Goal: Task Accomplishment & Management: Use online tool/utility

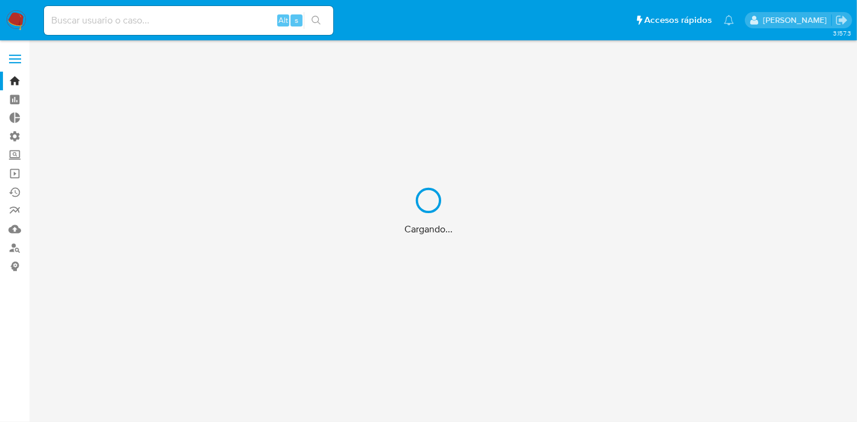
click at [17, 53] on div "Cargando..." at bounding box center [428, 211] width 857 height 422
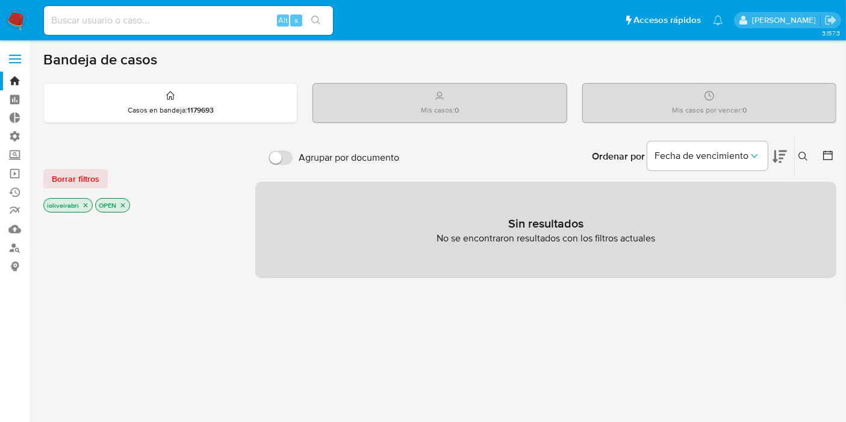
click at [17, 58] on span at bounding box center [15, 59] width 12 height 2
click at [0, 0] on input "checkbox" at bounding box center [0, 0] width 0 height 0
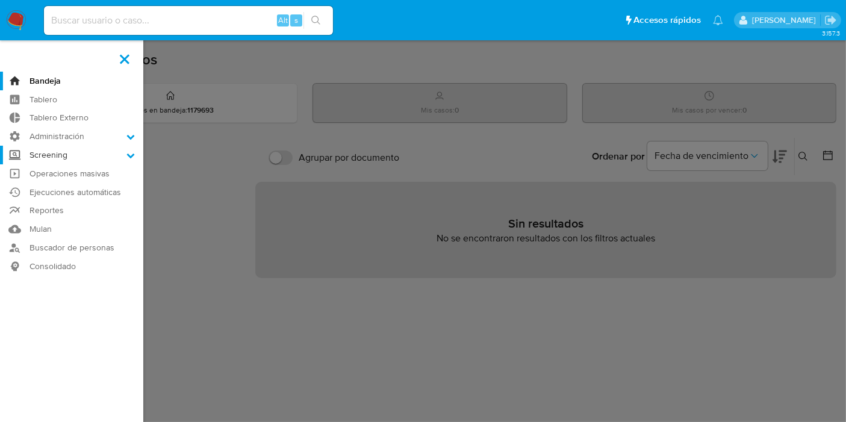
click at [66, 160] on label "Screening" at bounding box center [71, 155] width 143 height 19
click at [0, 0] on input "Screening" at bounding box center [0, 0] width 0 height 0
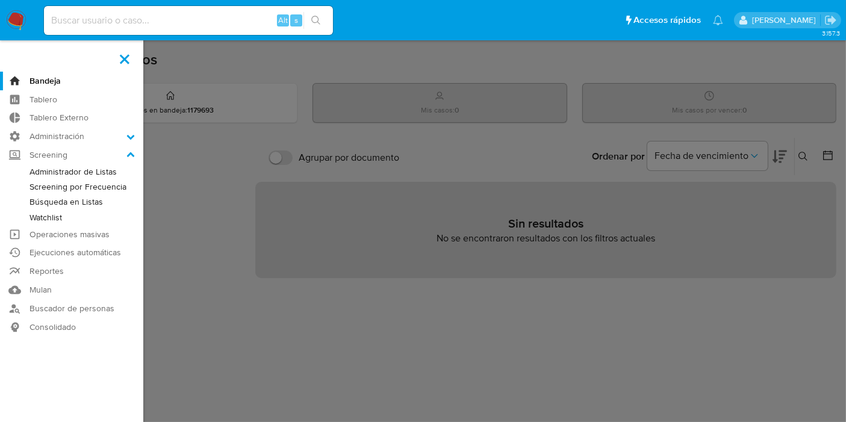
click at [65, 201] on link "Búsqueda en Listas" at bounding box center [71, 202] width 143 height 15
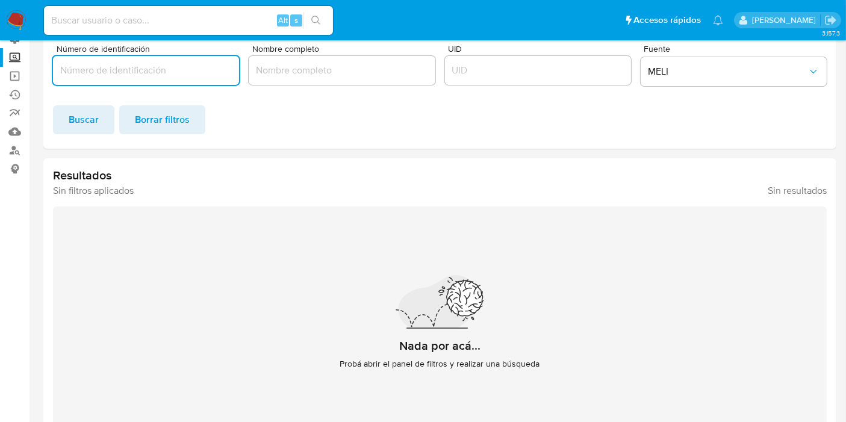
scroll to position [67, 0]
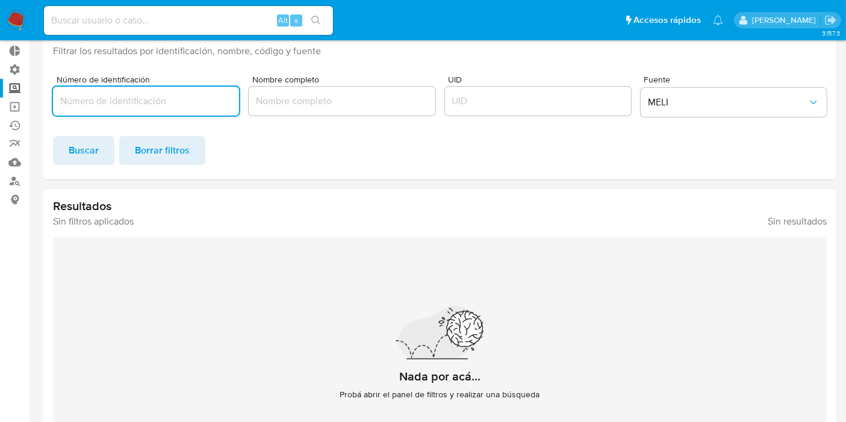
click at [136, 111] on div at bounding box center [146, 101] width 186 height 29
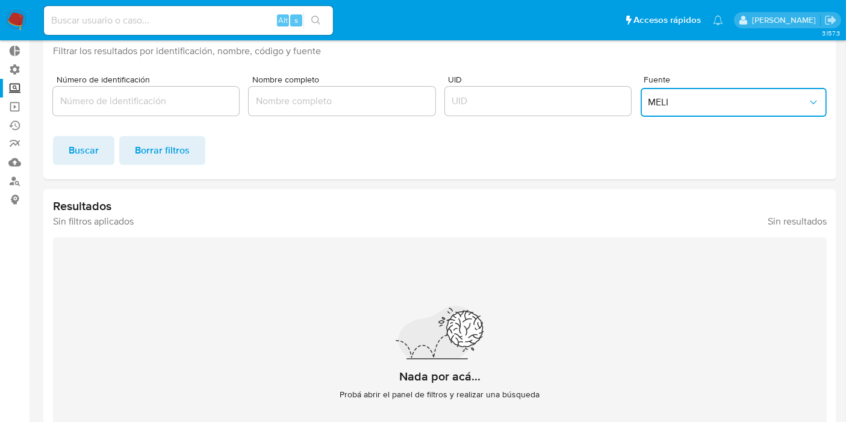
click at [702, 99] on span "MELI" at bounding box center [728, 102] width 160 height 12
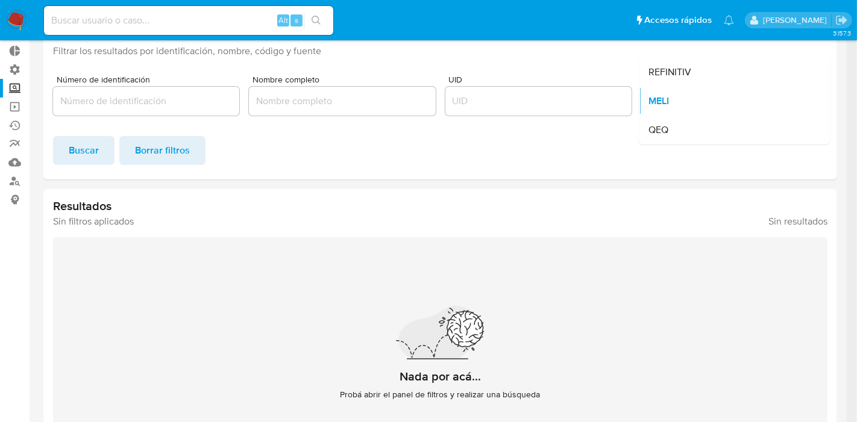
click at [702, 99] on div "MELI" at bounding box center [730, 101] width 164 height 29
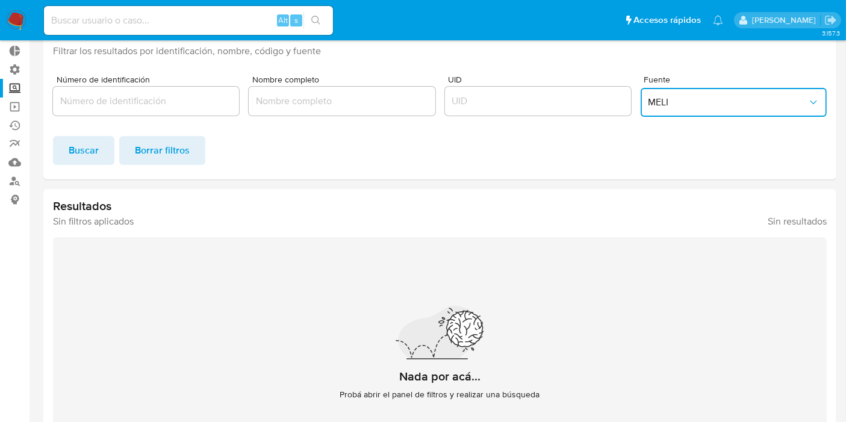
click at [702, 99] on span "MELI" at bounding box center [728, 102] width 160 height 12
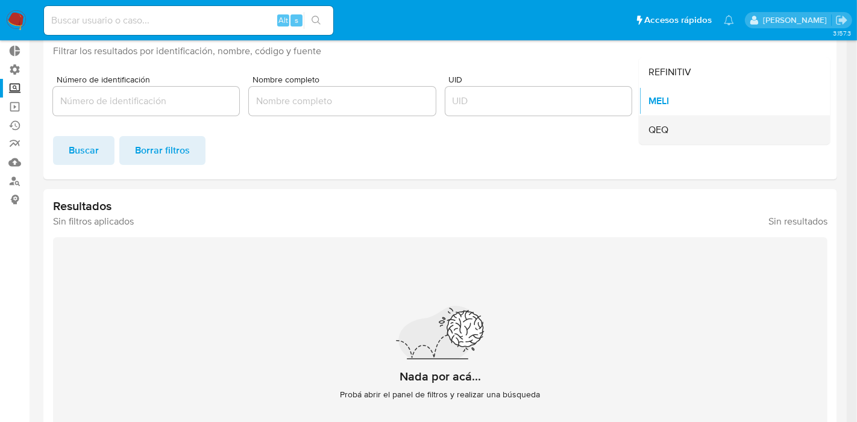
click at [675, 130] on div "QEQ" at bounding box center [730, 130] width 164 height 29
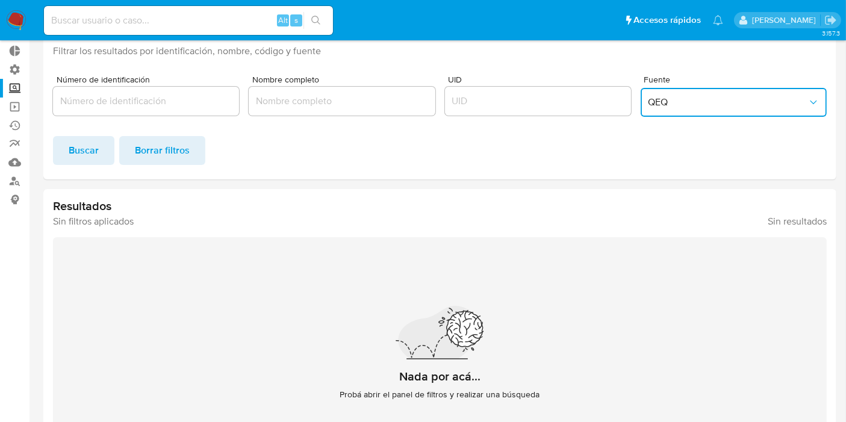
click at [681, 99] on span "QEQ" at bounding box center [728, 102] width 160 height 12
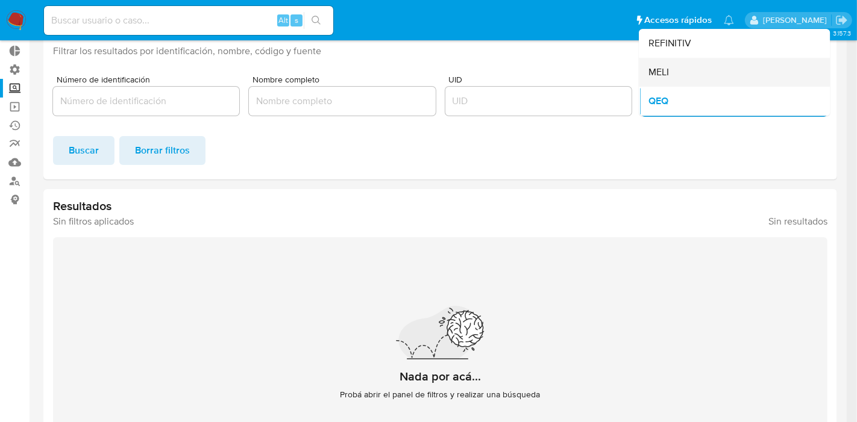
click at [671, 76] on div "MELI" at bounding box center [730, 72] width 164 height 29
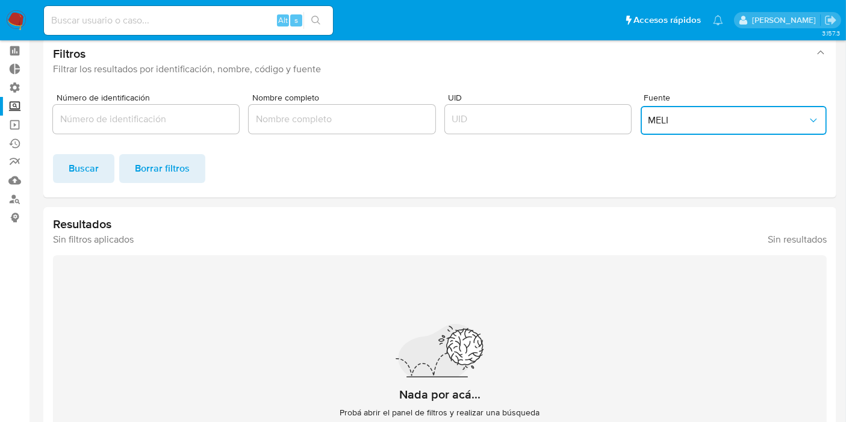
scroll to position [0, 0]
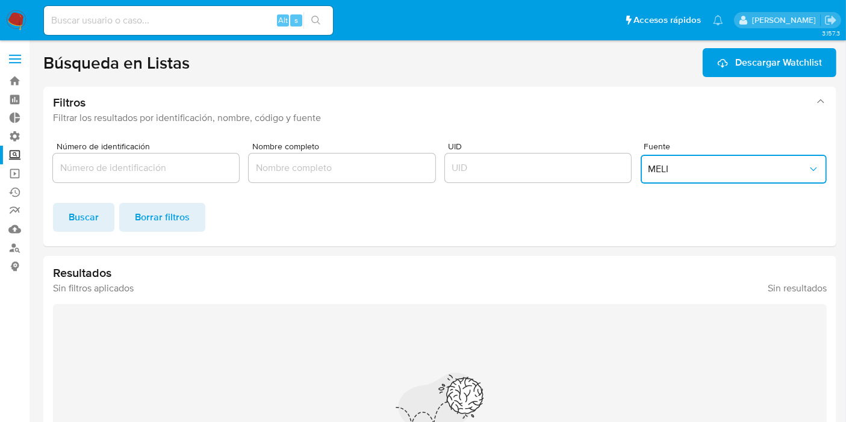
click at [676, 163] on span "MELI" at bounding box center [728, 169] width 160 height 12
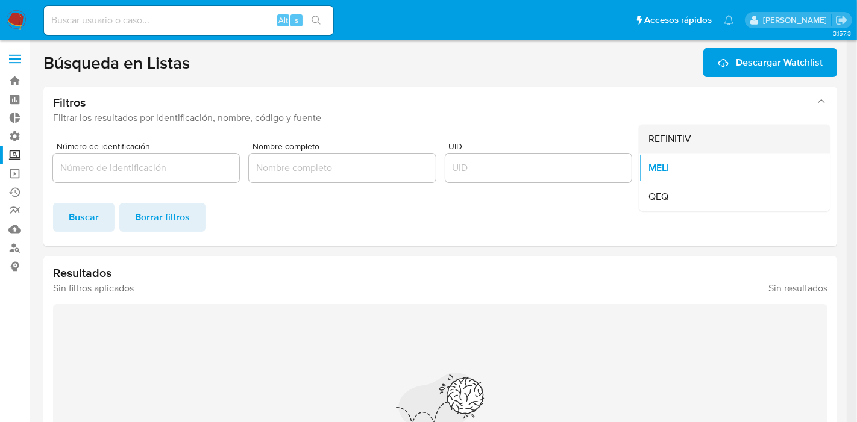
click at [685, 135] on span "REFINITIV" at bounding box center [669, 139] width 43 height 12
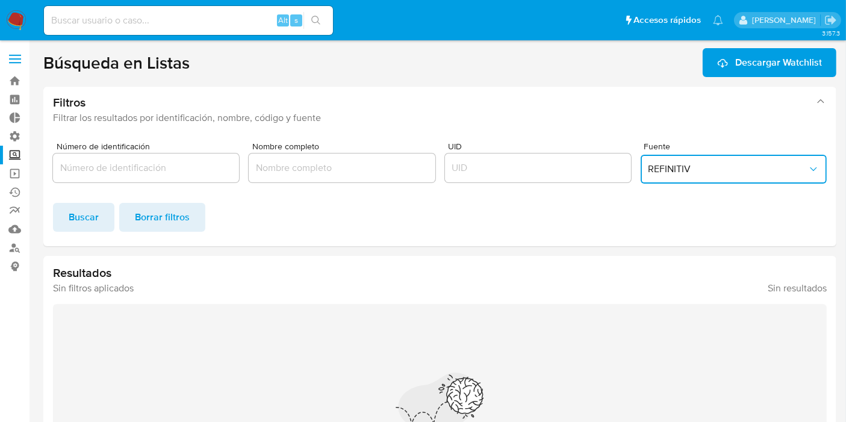
click at [690, 161] on button "REFINITIV" at bounding box center [734, 169] width 186 height 29
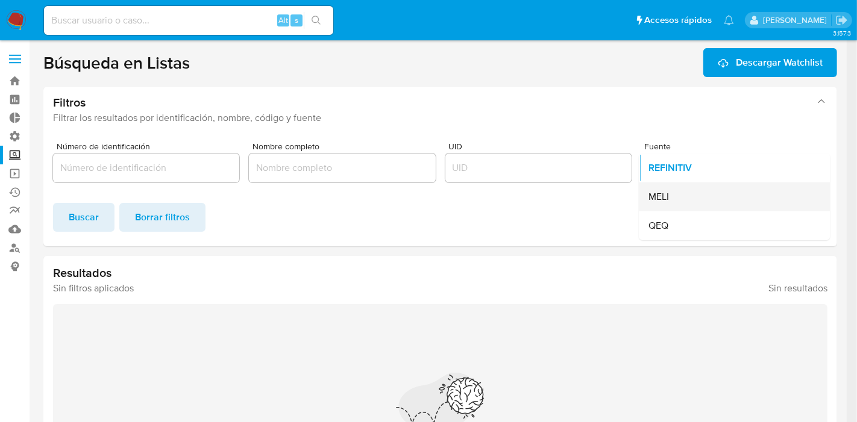
click at [673, 205] on div "MELI" at bounding box center [730, 197] width 164 height 29
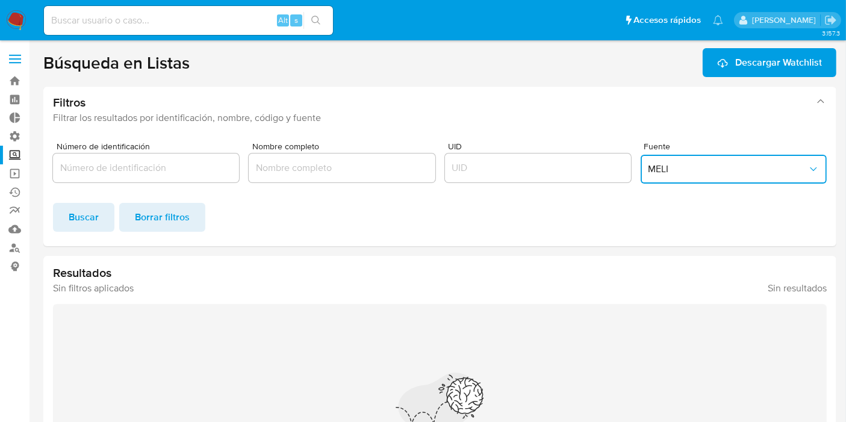
click at [684, 168] on span "MELI" at bounding box center [728, 169] width 160 height 12
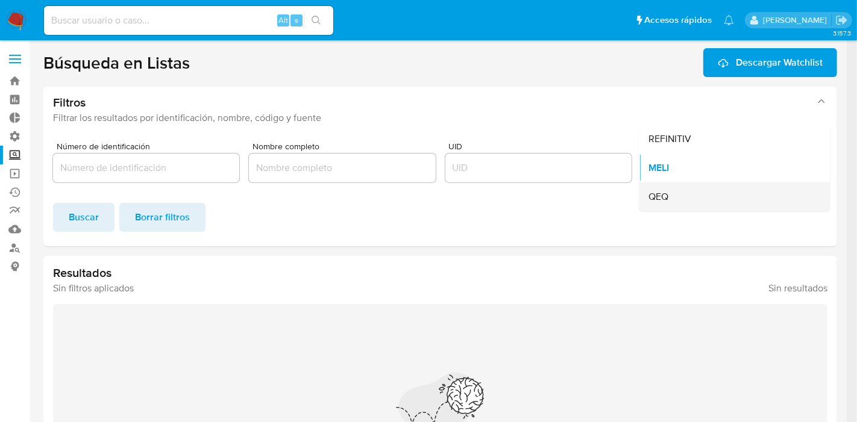
click at [675, 188] on div "QEQ" at bounding box center [730, 197] width 164 height 29
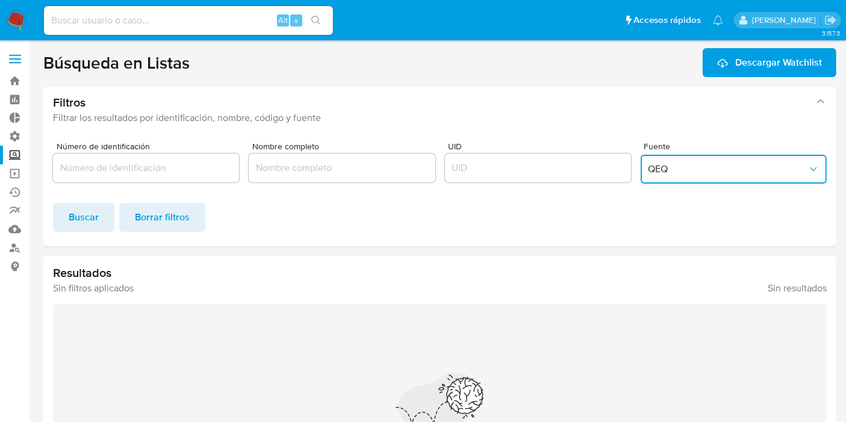
click at [679, 163] on button "QEQ" at bounding box center [734, 169] width 186 height 29
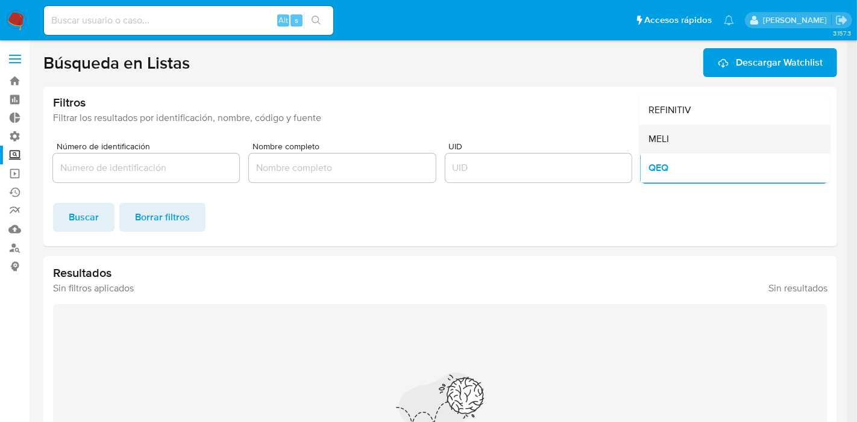
click at [668, 139] on span "MELI" at bounding box center [658, 139] width 20 height 12
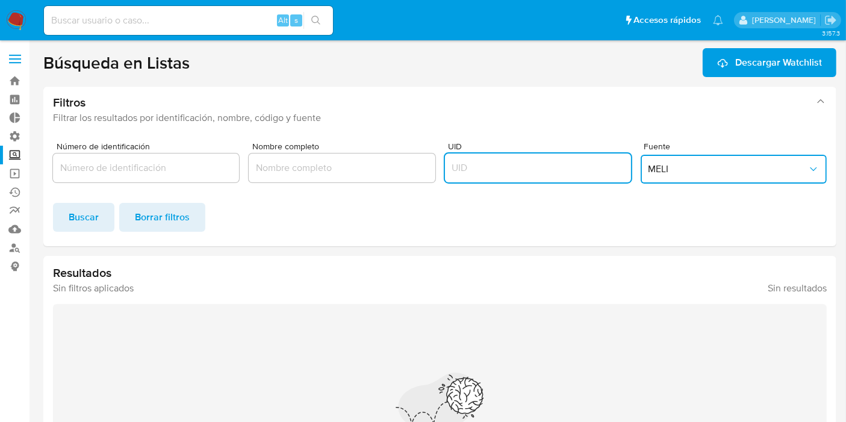
click at [483, 163] on input "UID" at bounding box center [538, 168] width 186 height 16
click at [354, 163] on input "Nombre completo" at bounding box center [342, 168] width 186 height 16
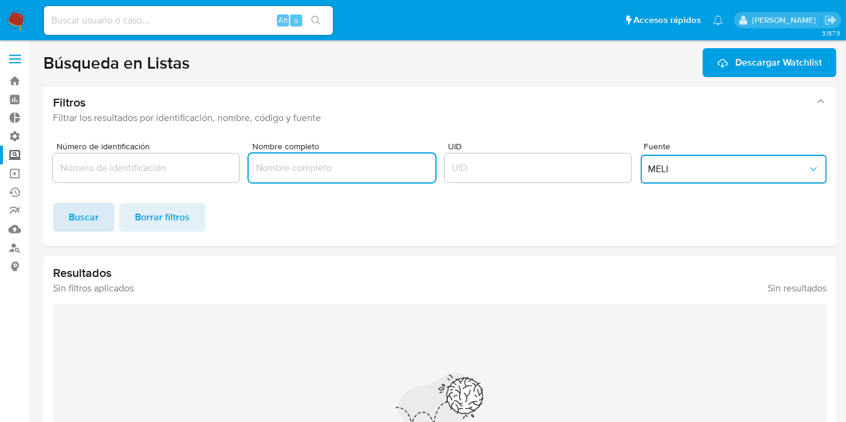
click at [63, 219] on button "Buscar" at bounding box center [83, 217] width 61 height 29
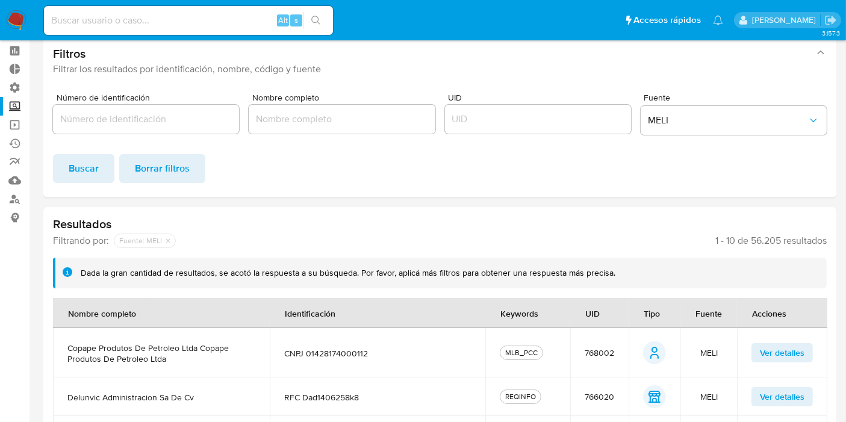
scroll to position [134, 0]
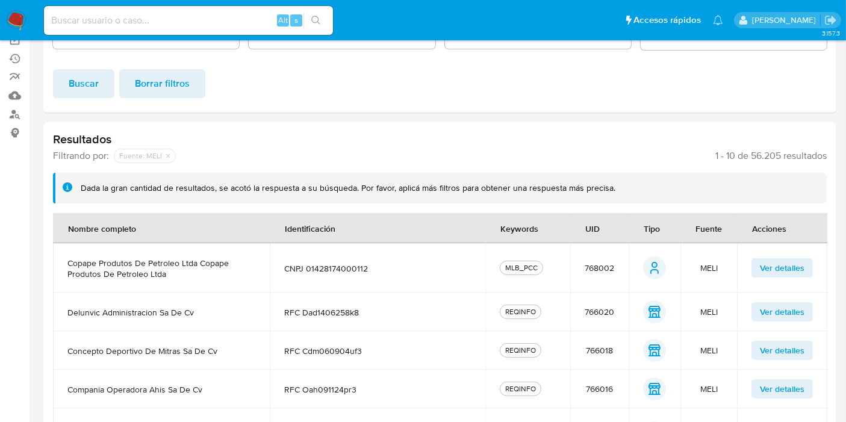
drag, startPoint x: 81, startPoint y: 187, endPoint x: 490, endPoint y: 184, distance: 409.0
click at [490, 184] on div "Dada la gran cantidad de resultados, se acotó la respuesta a su búsqueda. Por f…" at bounding box center [348, 188] width 535 height 11
click at [507, 183] on div "Dada la gran cantidad de resultados, se acotó la respuesta a su búsqueda. Por f…" at bounding box center [348, 188] width 535 height 11
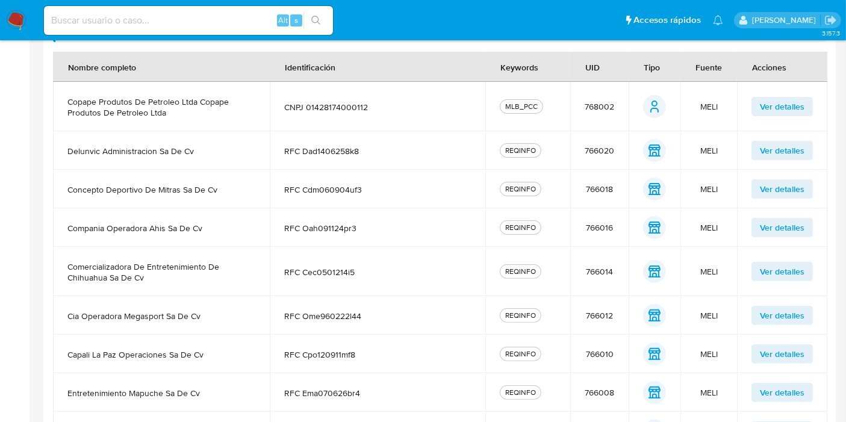
scroll to position [408, 0]
